Goal: Check status: Check status

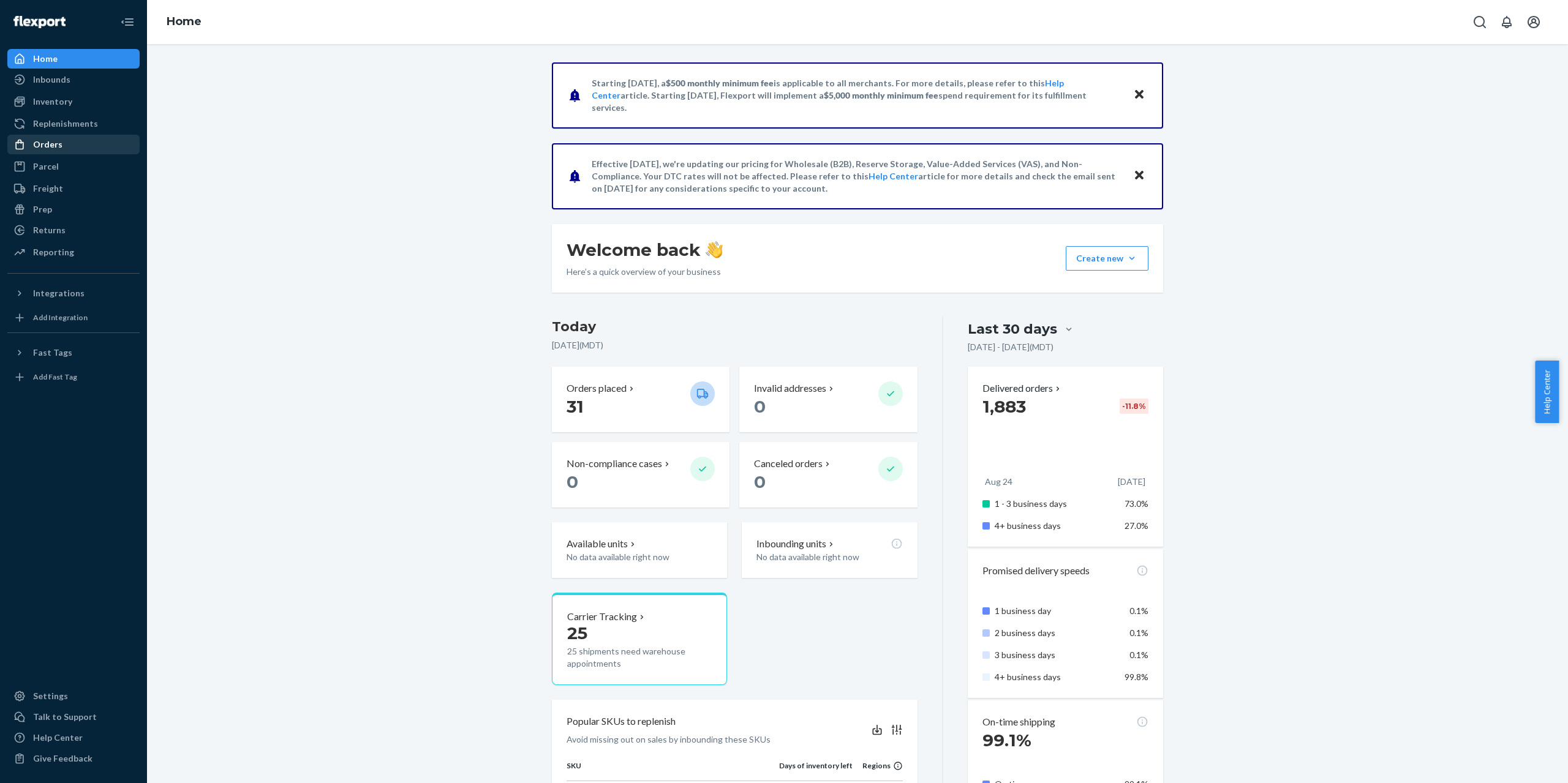
click at [83, 148] on div "Orders" at bounding box center [73, 144] width 130 height 17
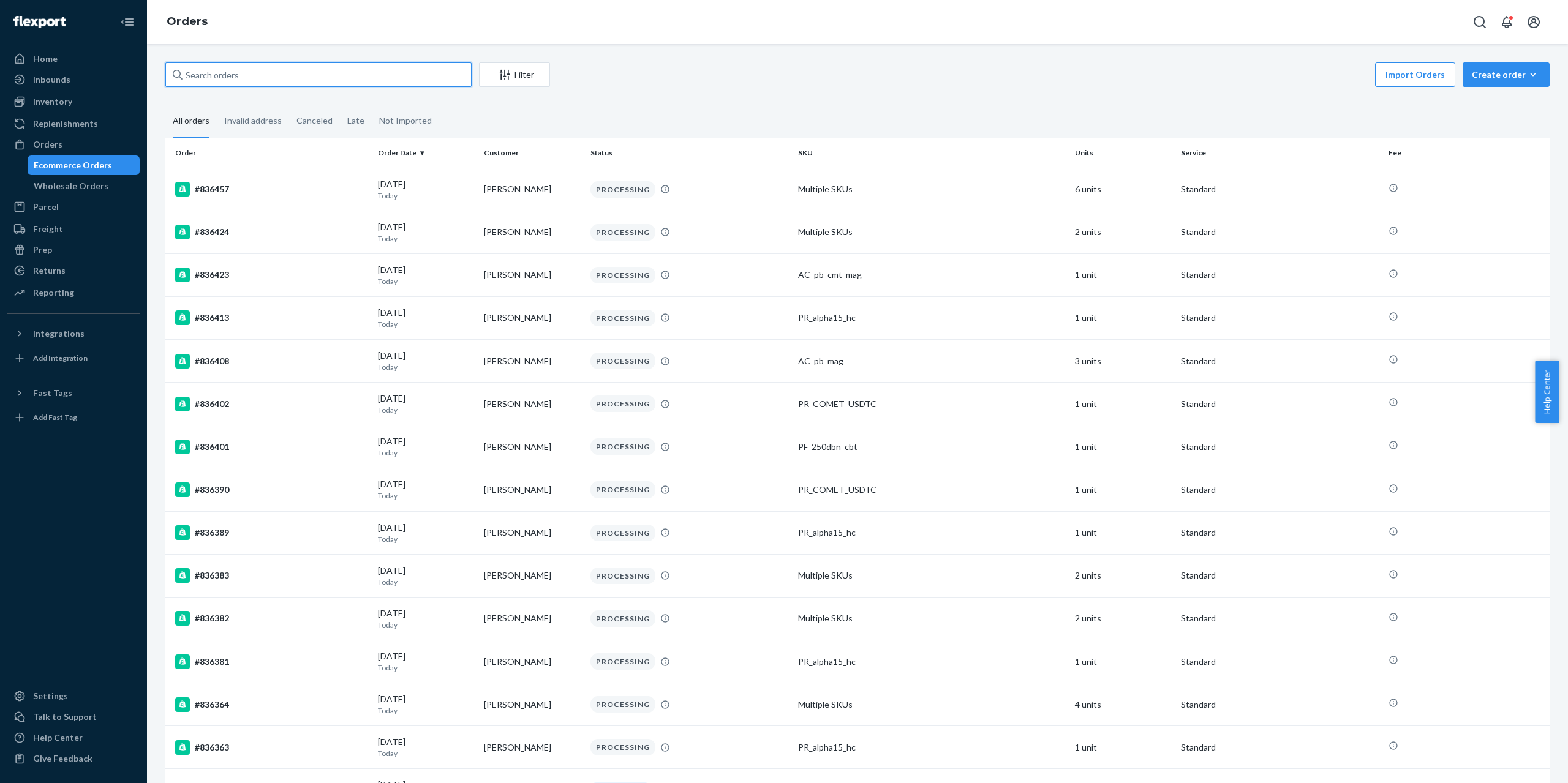
click at [271, 74] on input "text" at bounding box center [319, 75] width 306 height 25
paste input "833306"
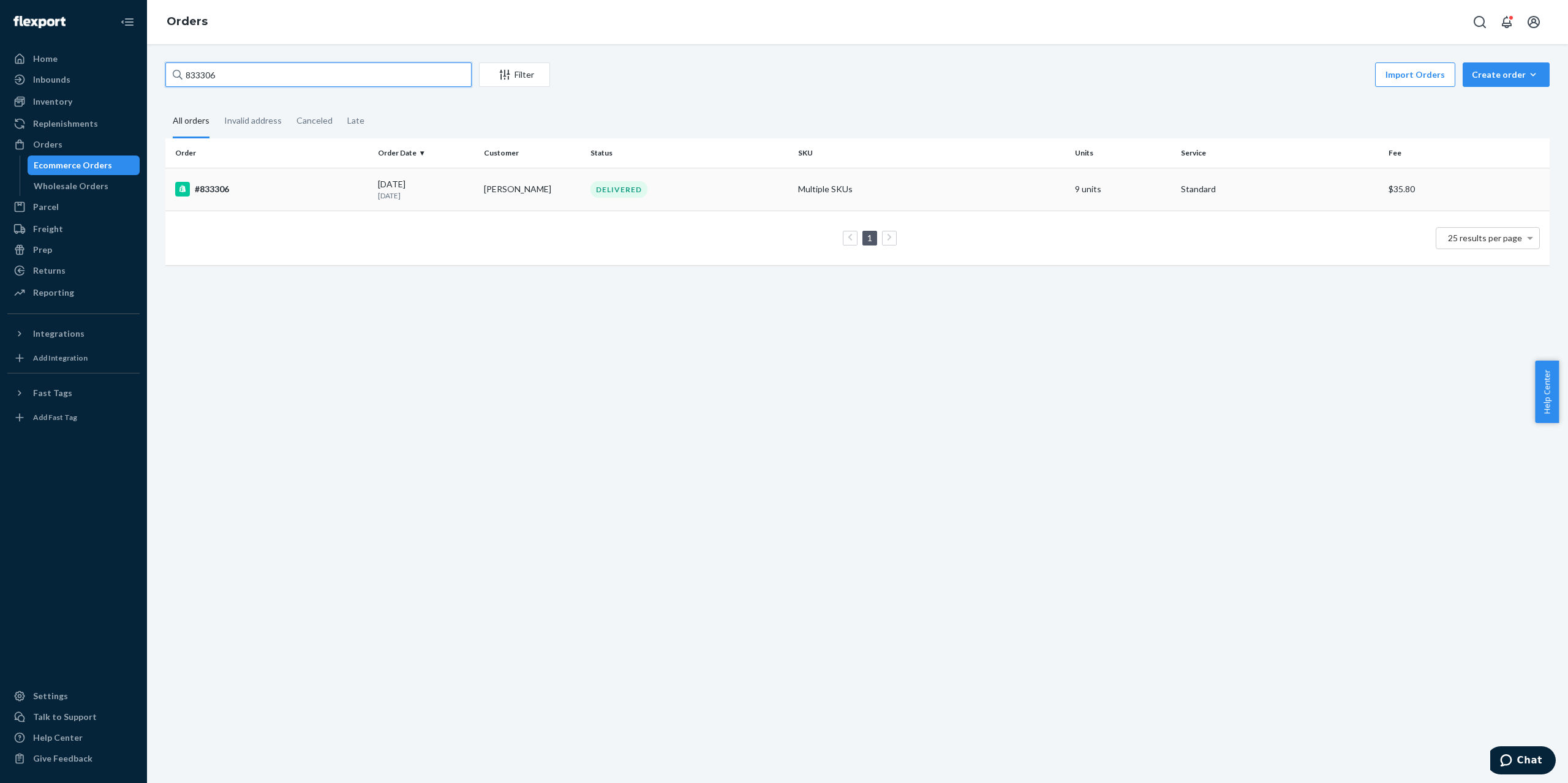
type input "833306"
click at [334, 193] on div "#833306" at bounding box center [271, 189] width 193 height 15
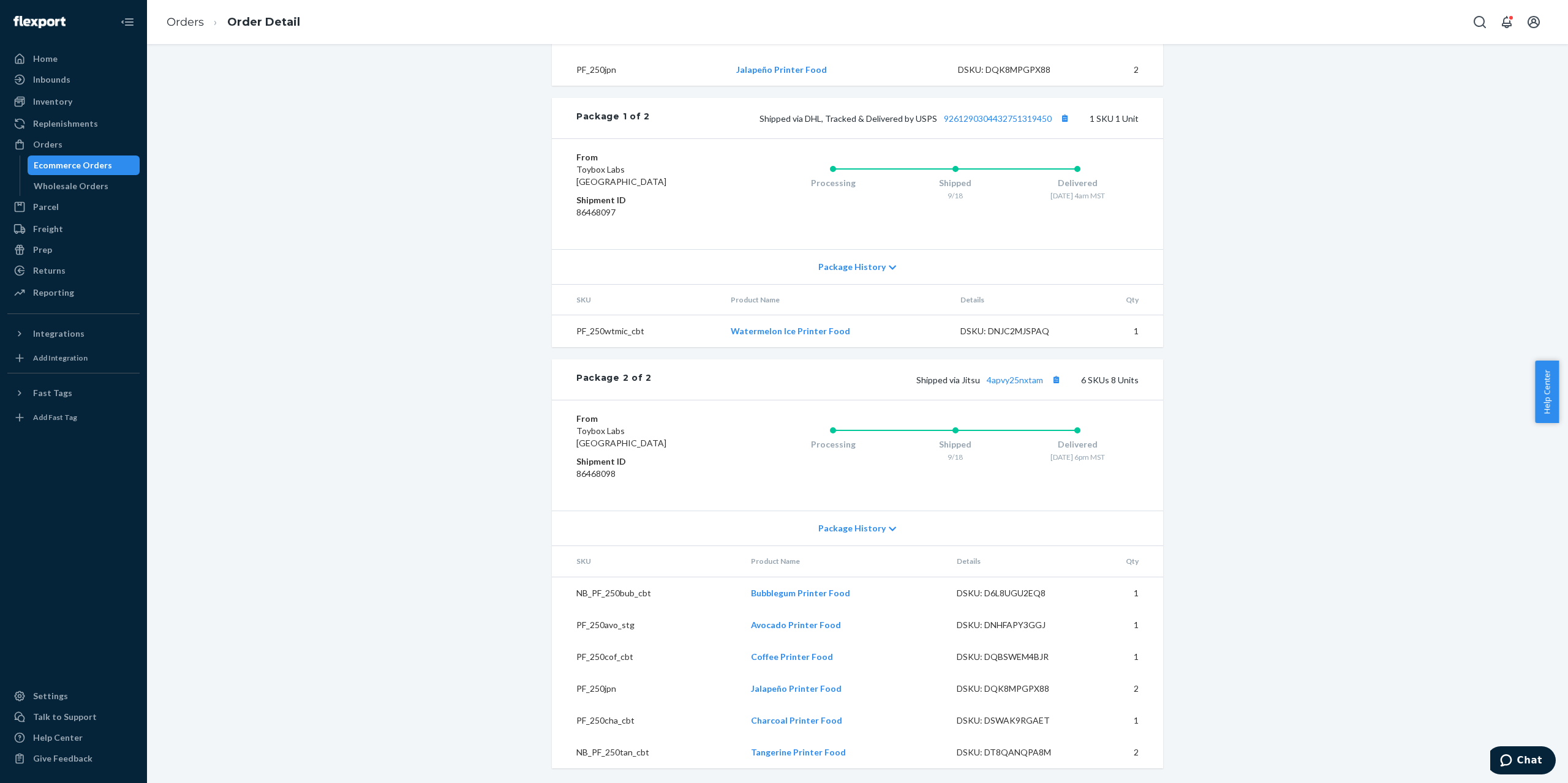
scroll to position [673, 0]
click at [1001, 124] on link "9261290304432751319450" at bounding box center [998, 118] width 108 height 10
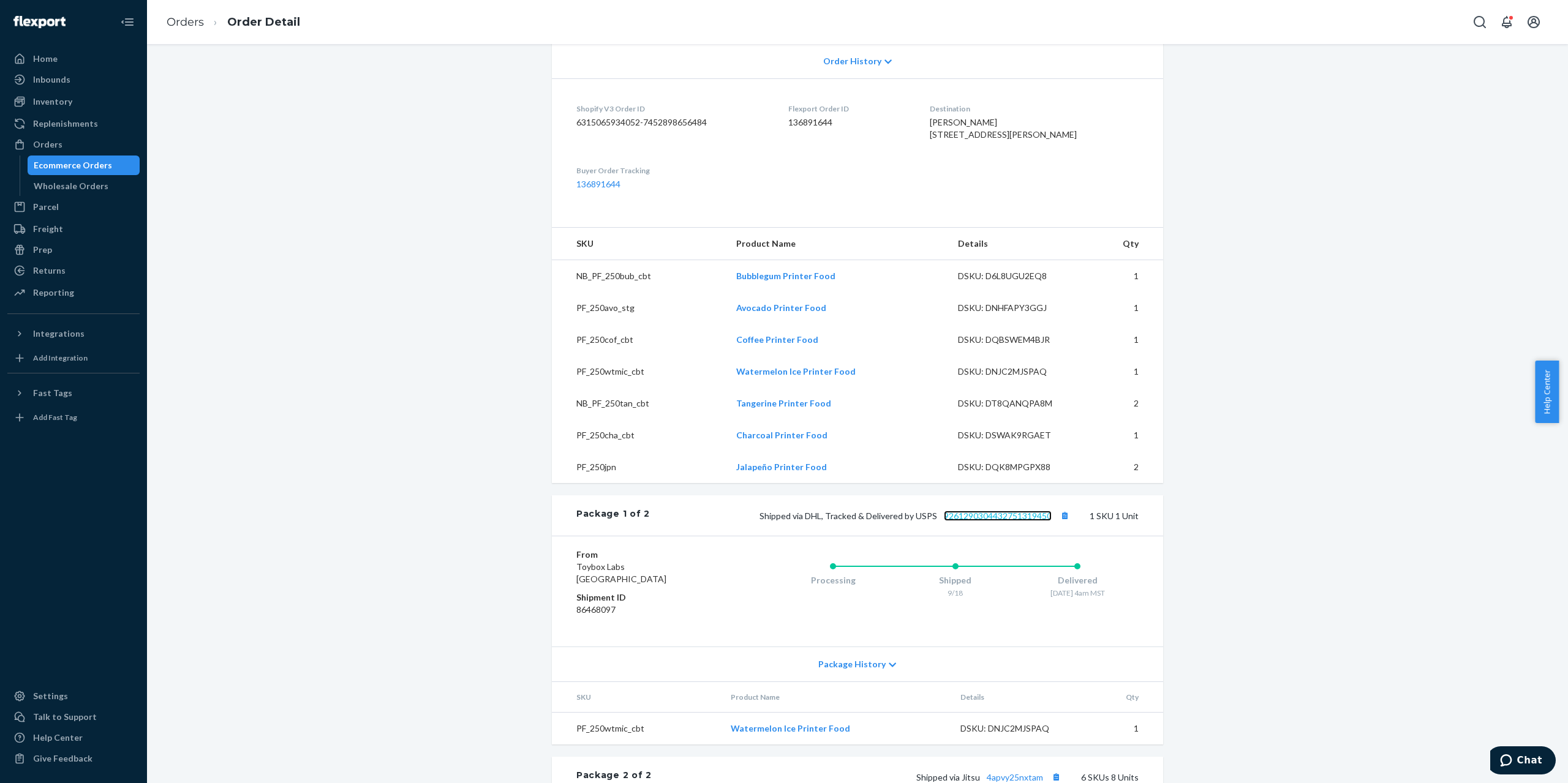
scroll to position [257, 0]
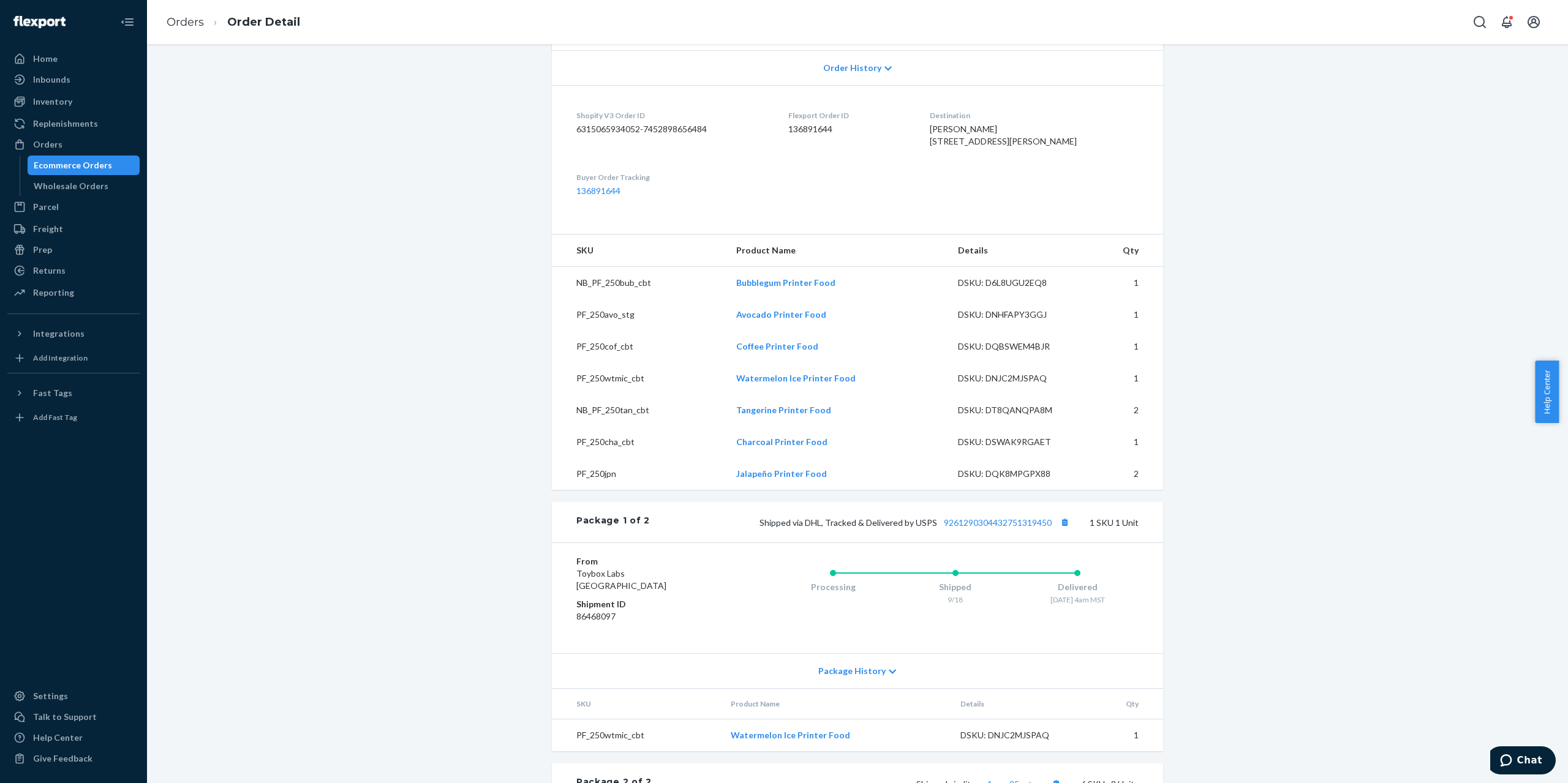
drag, startPoint x: 970, startPoint y: 140, endPoint x: 1085, endPoint y: 149, distance: 115.4
click at [1085, 148] on div "[PERSON_NAME] [STREET_ADDRESS][PERSON_NAME]" at bounding box center [1033, 135] width 209 height 25
copy span "[STREET_ADDRESS][PERSON_NAME]"
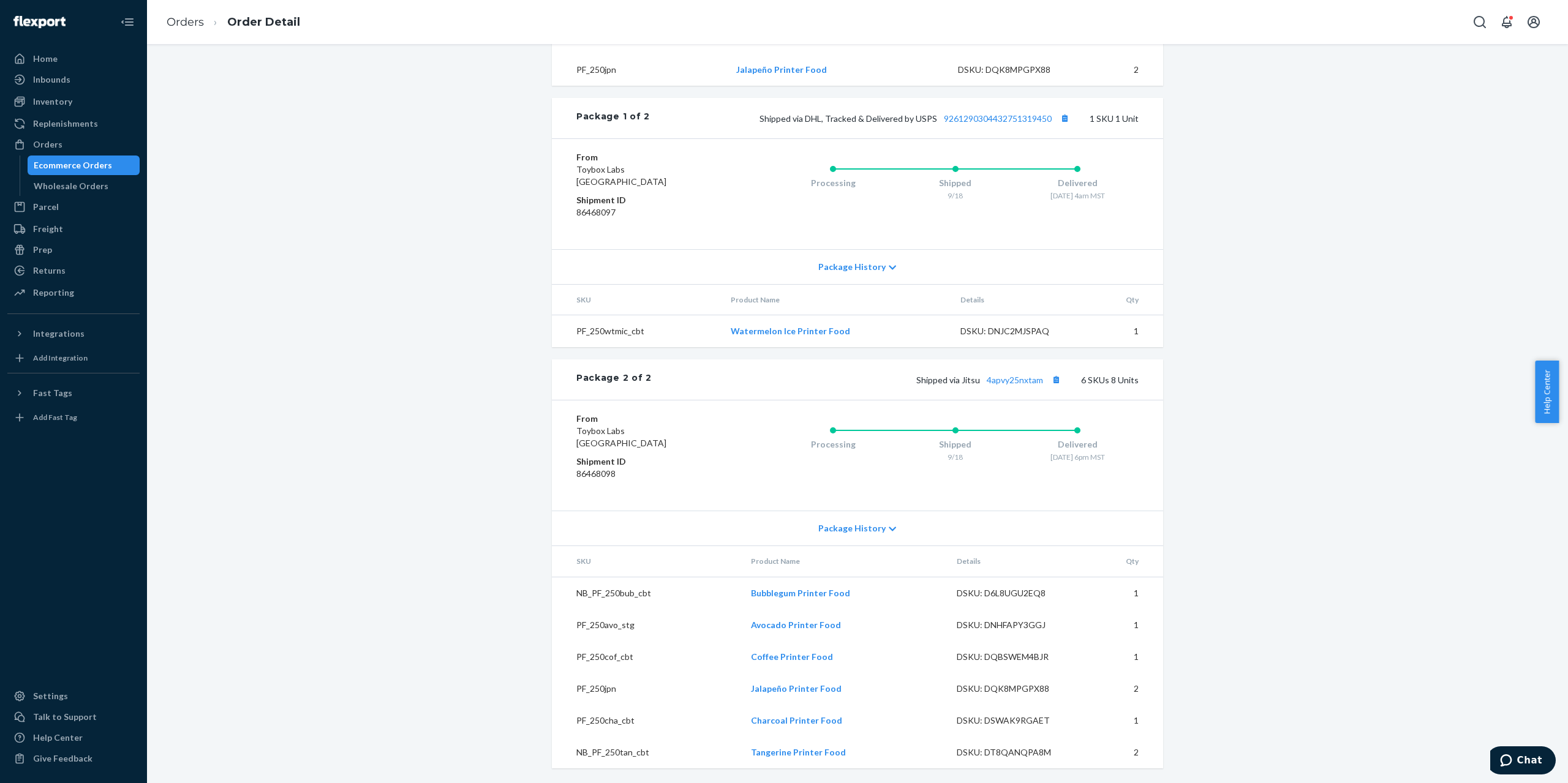
scroll to position [686, 0]
click at [1013, 386] on div "Shipped via Jitsu 4apvy25nxtam 6 SKUs 8 Units" at bounding box center [895, 379] width 487 height 16
click at [1024, 374] on link "4apvy25nxtam" at bounding box center [1015, 379] width 57 height 10
